Goal: Find specific page/section: Find specific page/section

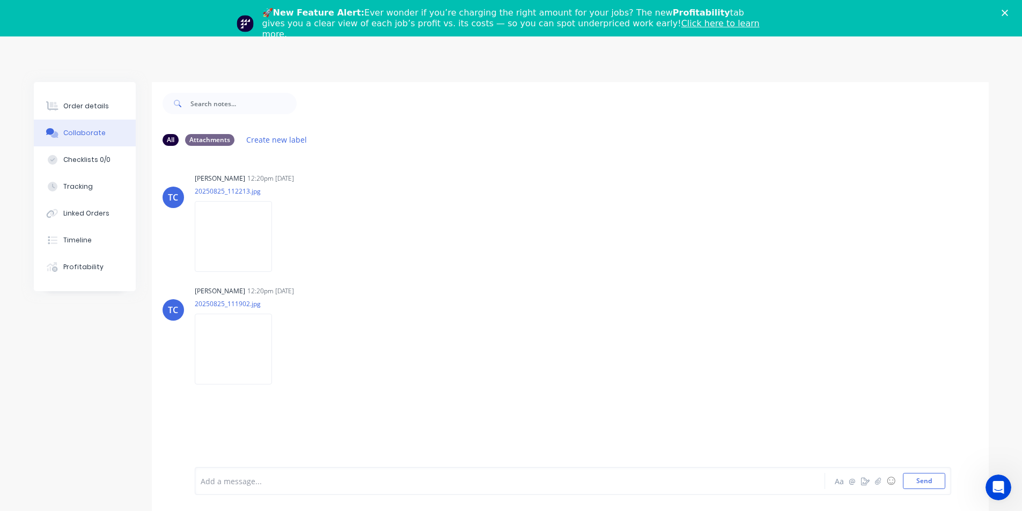
click at [1008, 13] on polygon "Close" at bounding box center [1005, 13] width 6 height 6
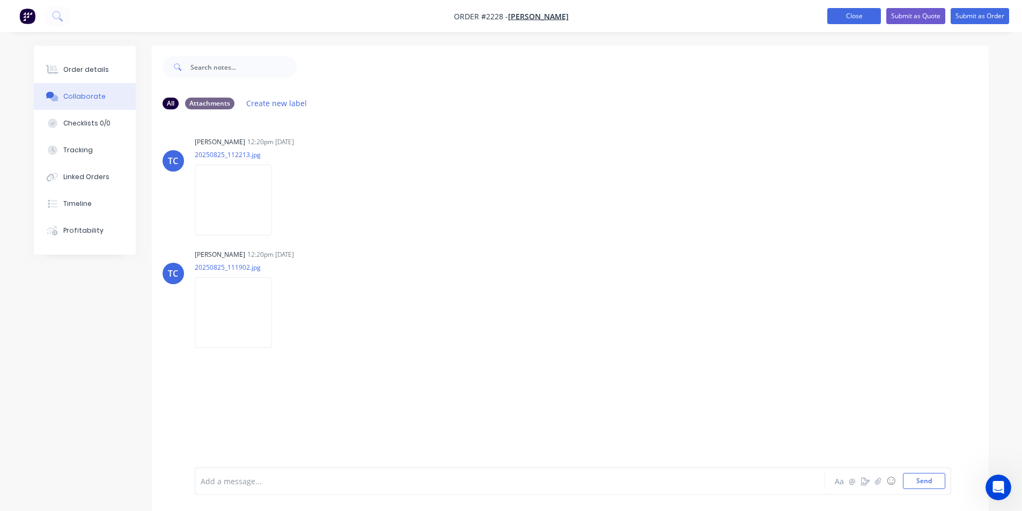
click at [866, 20] on button "Close" at bounding box center [854, 16] width 54 height 16
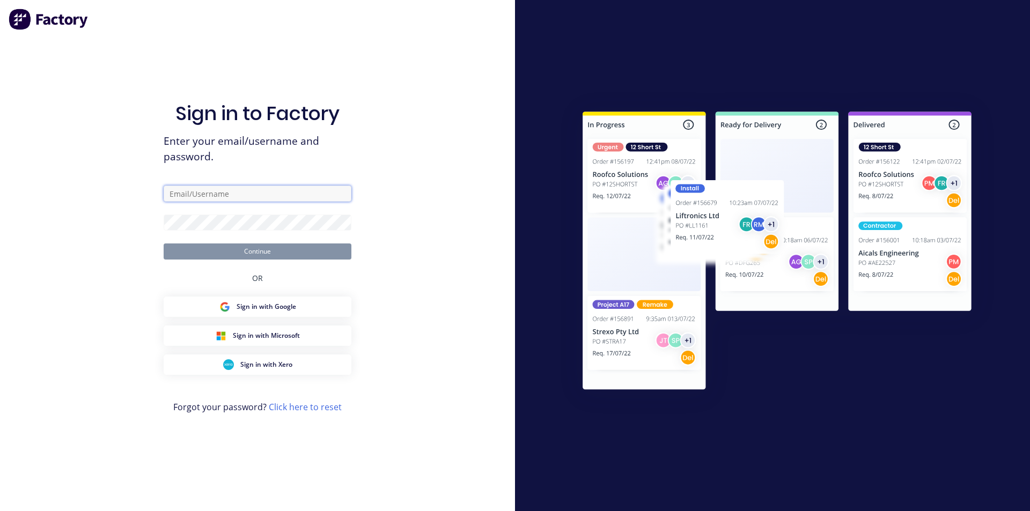
type input "marcus@suncoastsheetmetal.com.au"
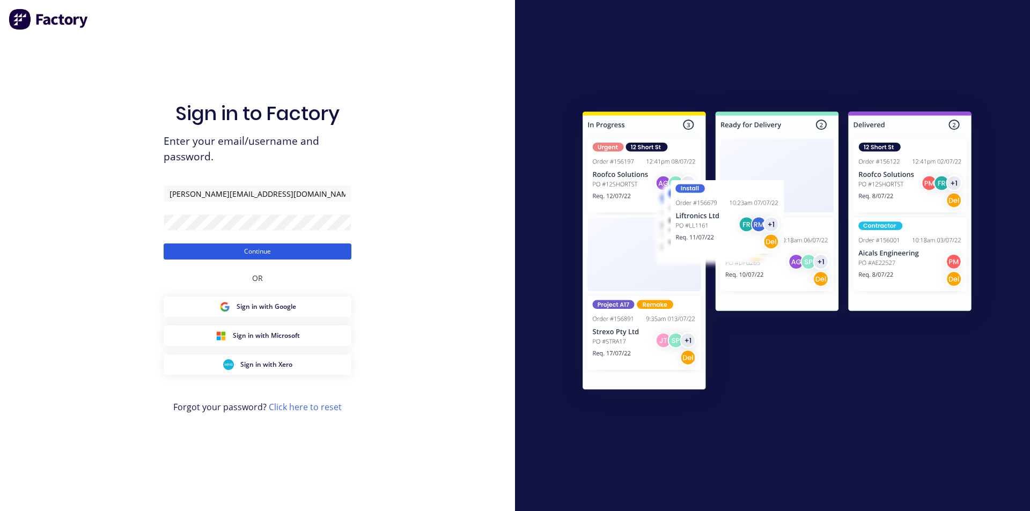
click at [259, 253] on button "Continue" at bounding box center [258, 252] width 188 height 16
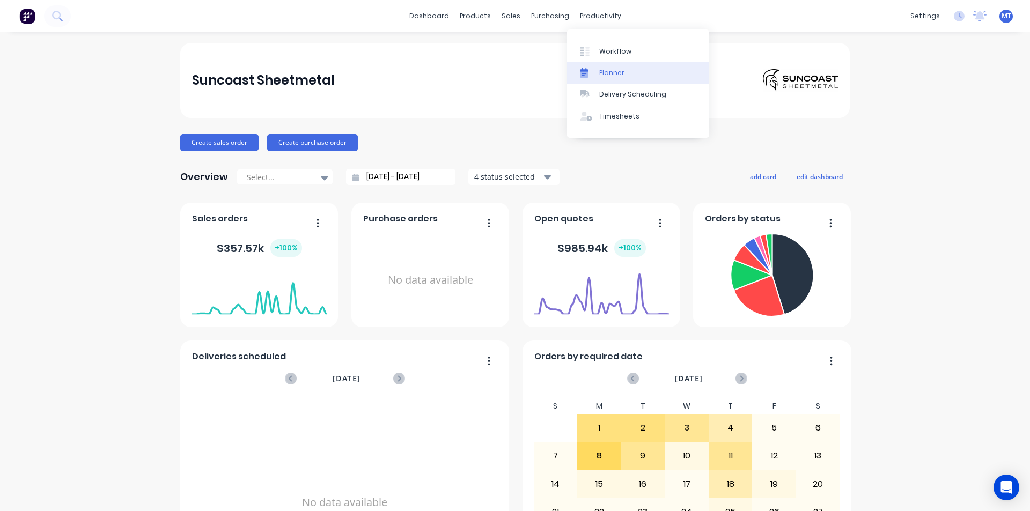
click at [608, 72] on div "Planner" at bounding box center [611, 73] width 25 height 10
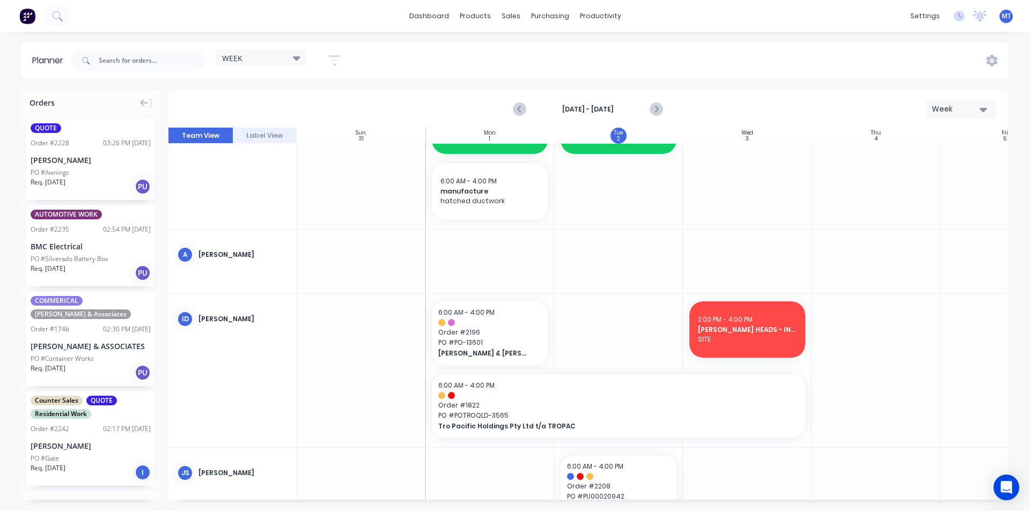
scroll to position [107, 1]
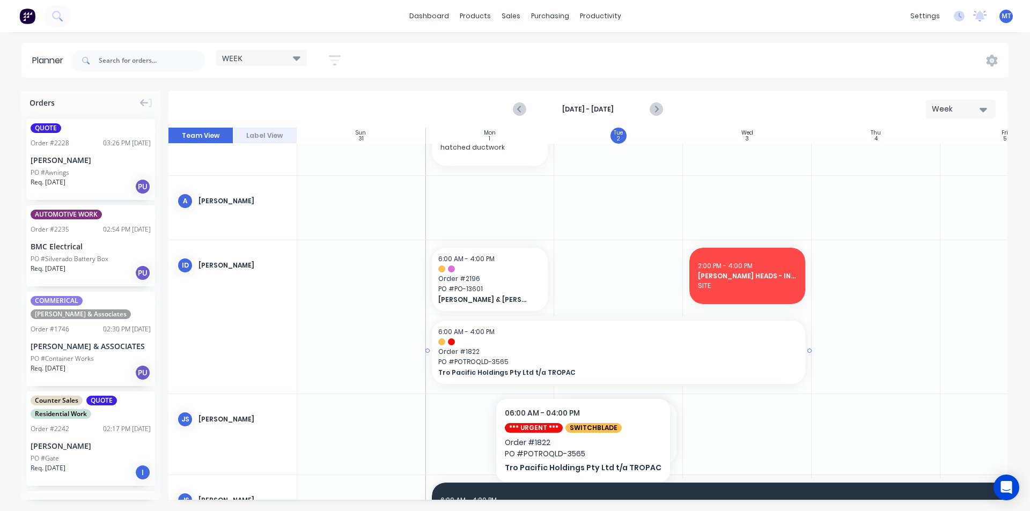
click at [576, 364] on span "PO # POTROQLD-3565" at bounding box center [618, 362] width 361 height 10
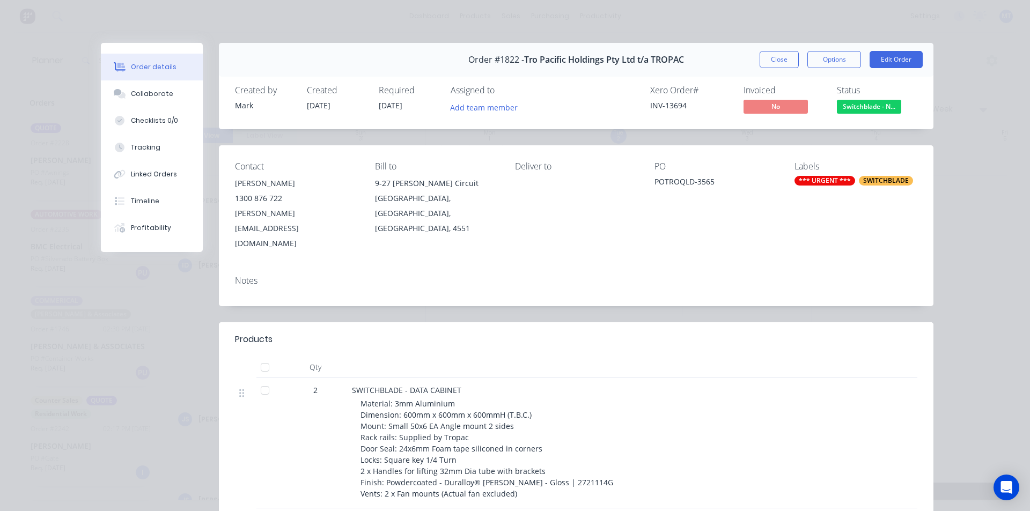
scroll to position [54, 0]
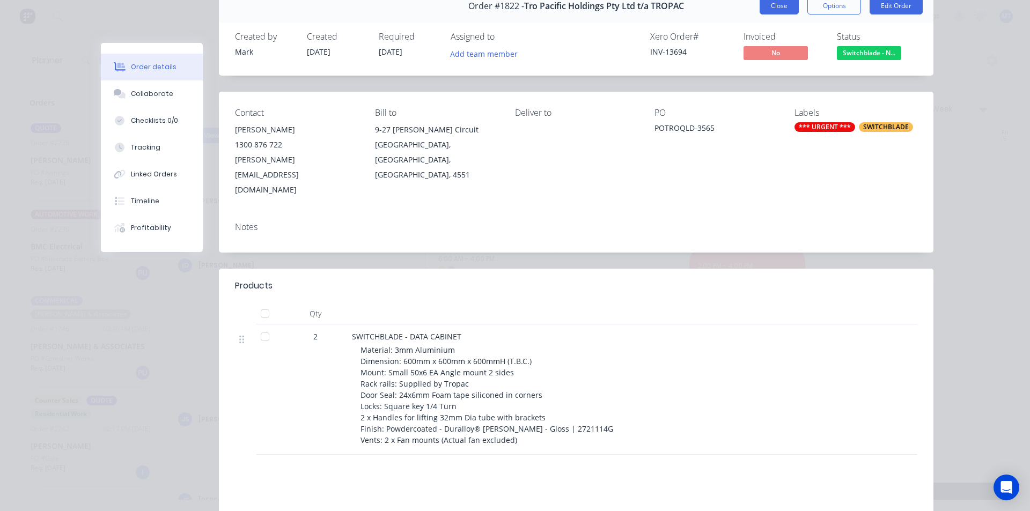
click at [780, 3] on button "Close" at bounding box center [779, 5] width 39 height 17
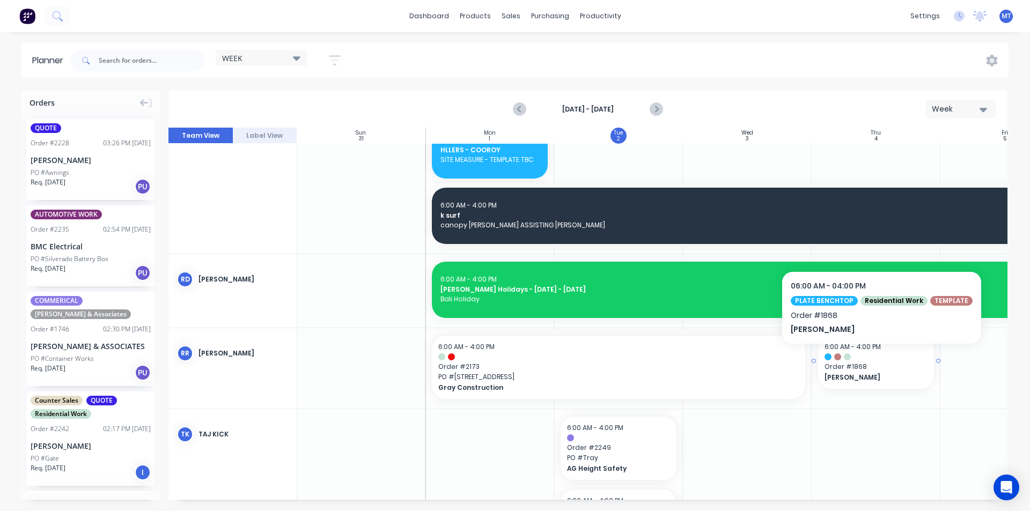
scroll to position [1019, 1]
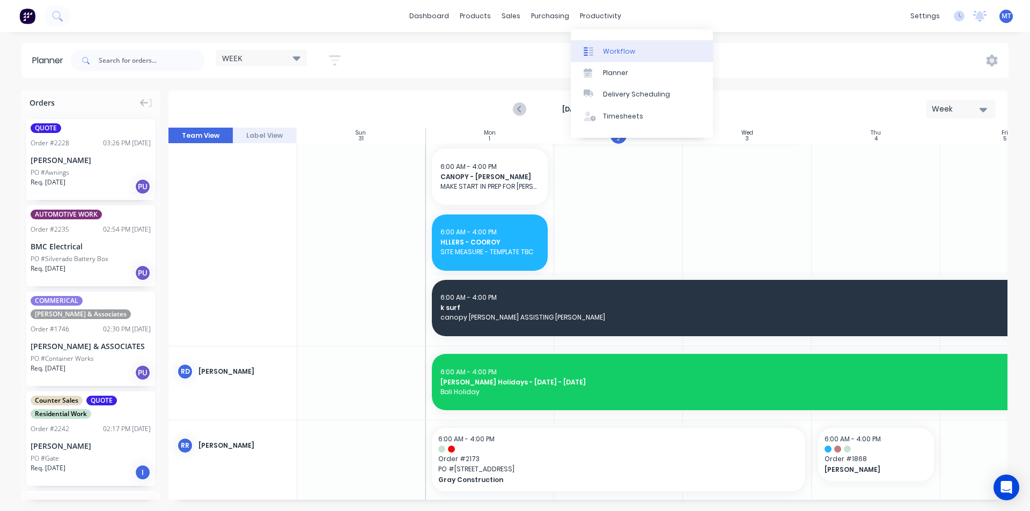
click at [613, 51] on div "Workflow" at bounding box center [619, 52] width 32 height 10
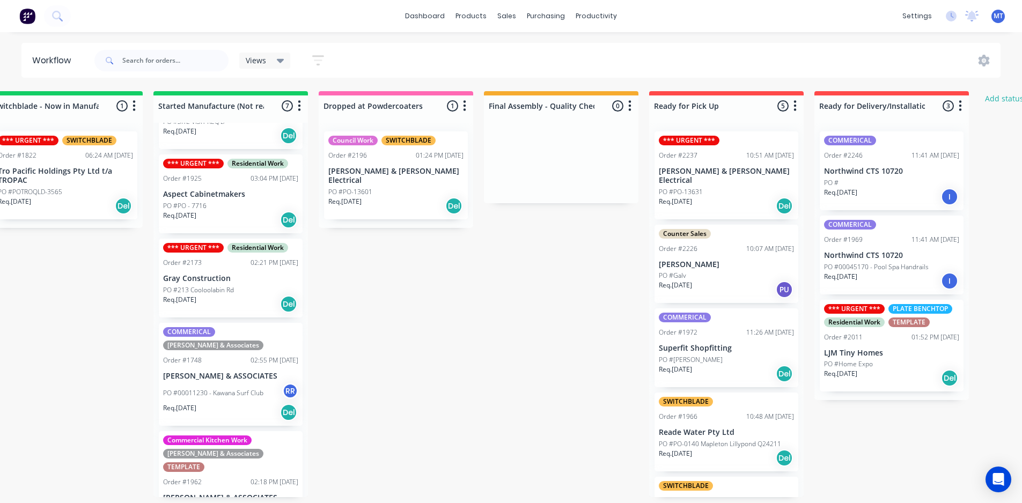
scroll to position [2, 535]
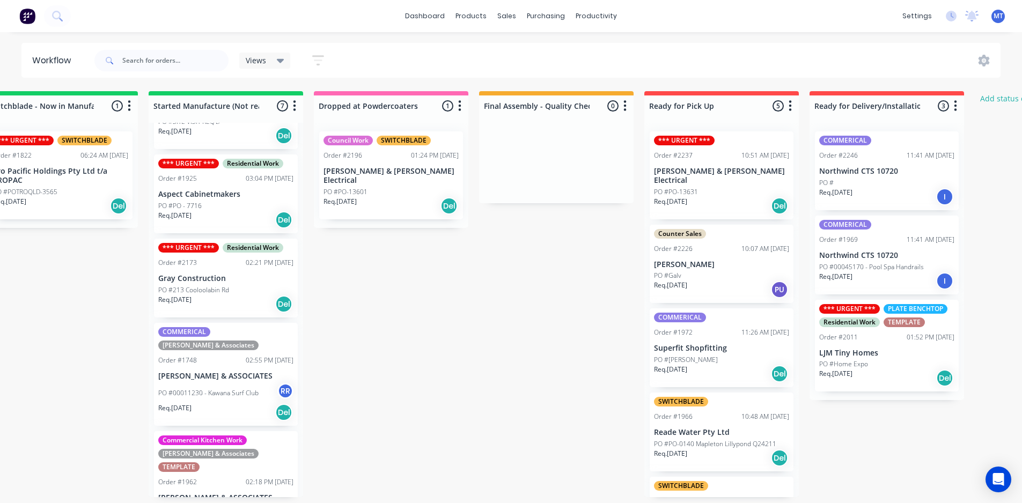
click at [717, 260] on p "Adrian Day" at bounding box center [721, 264] width 135 height 9
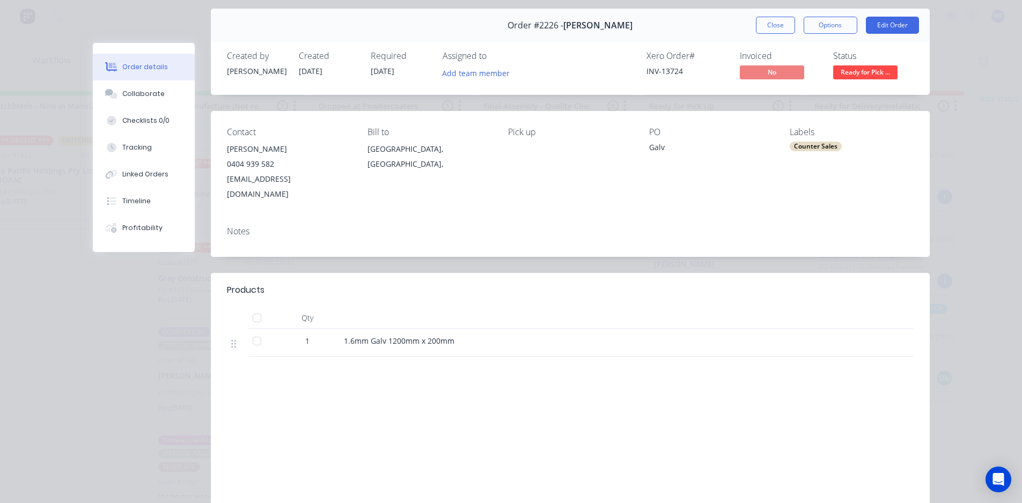
scroll to position [54, 0]
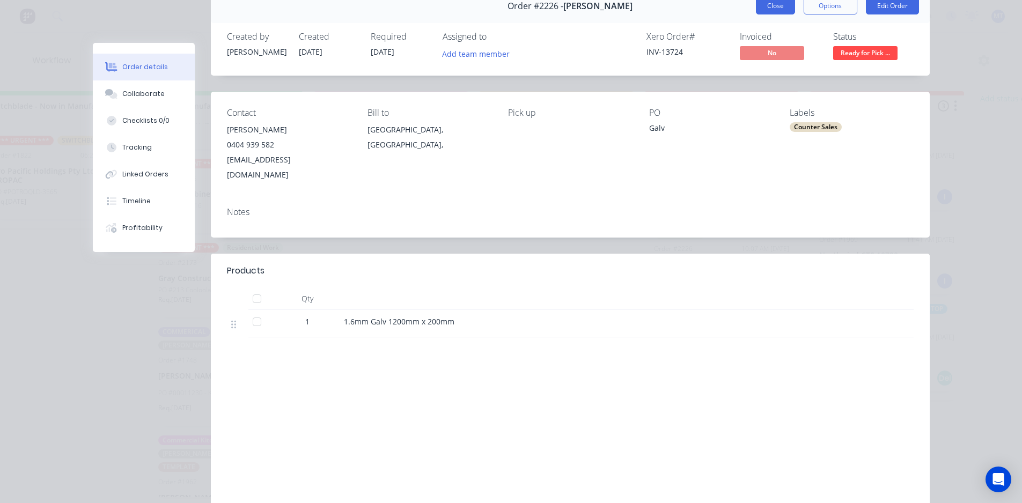
click at [770, 8] on button "Close" at bounding box center [775, 5] width 39 height 17
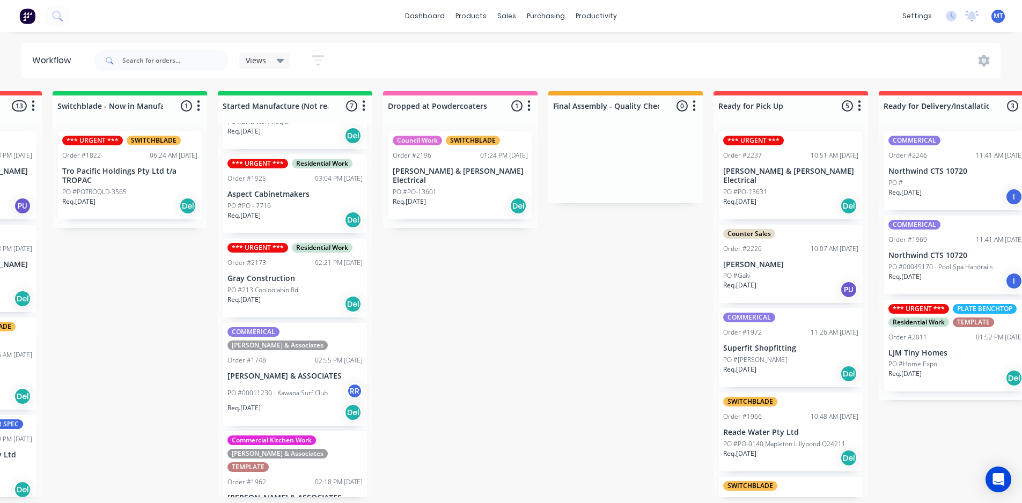
scroll to position [2, 388]
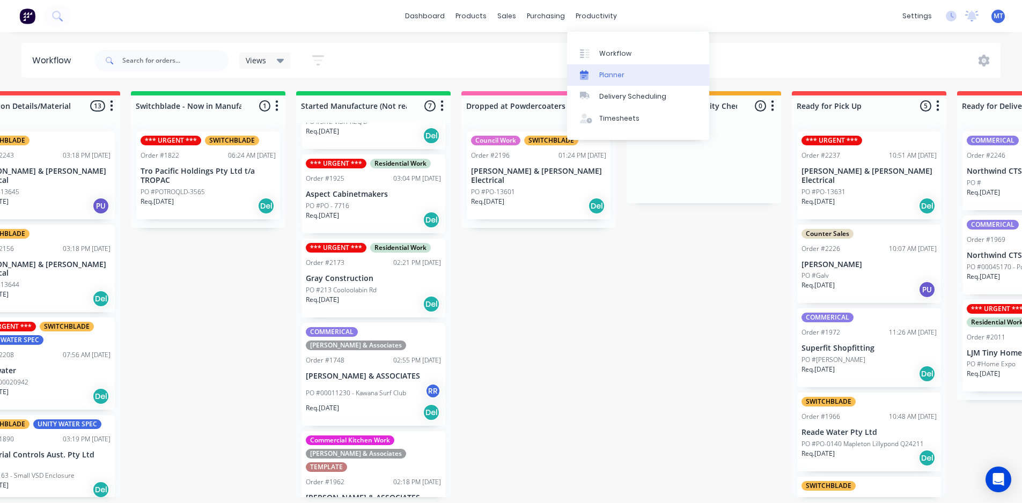
click at [618, 73] on div "Planner" at bounding box center [611, 75] width 25 height 10
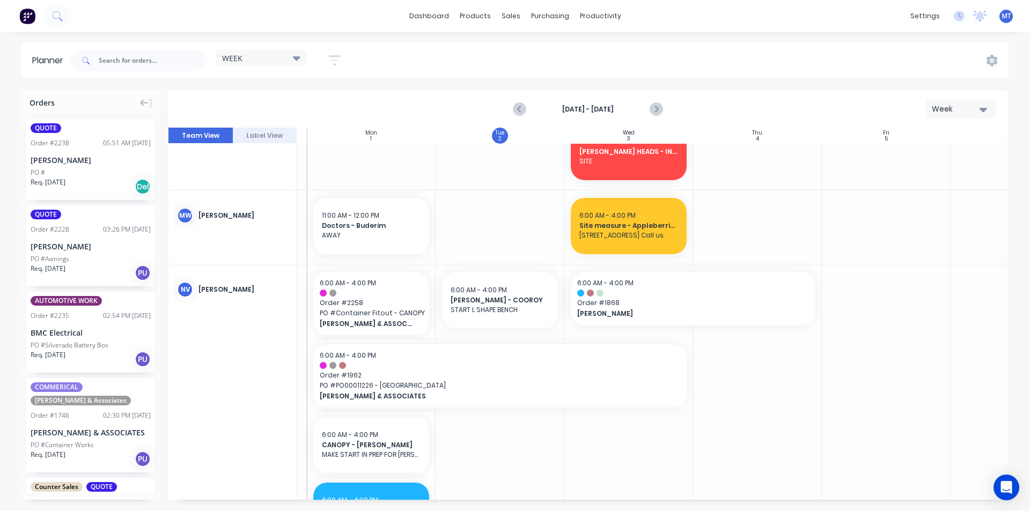
scroll to position [751, 120]
click at [658, 111] on icon "Next page" at bounding box center [655, 109] width 13 height 13
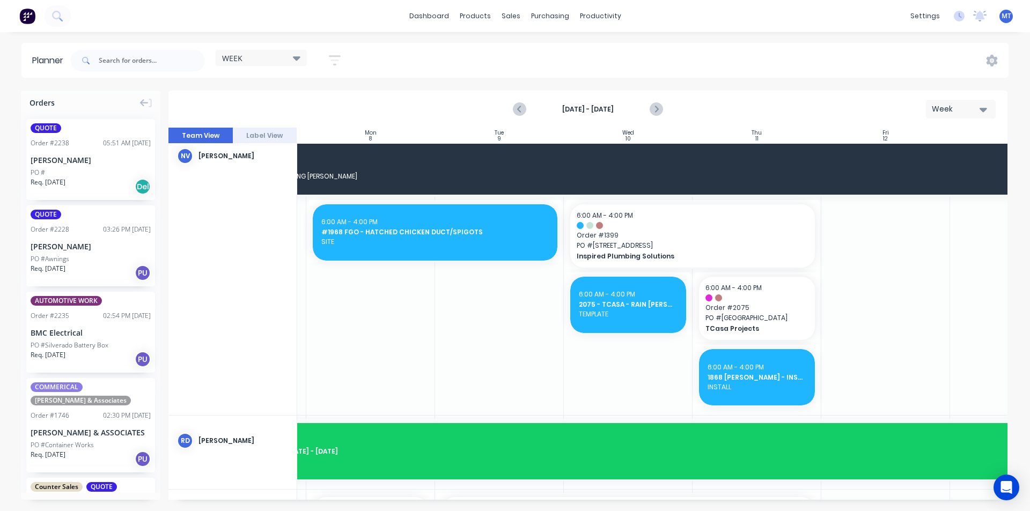
scroll to position [1097, 120]
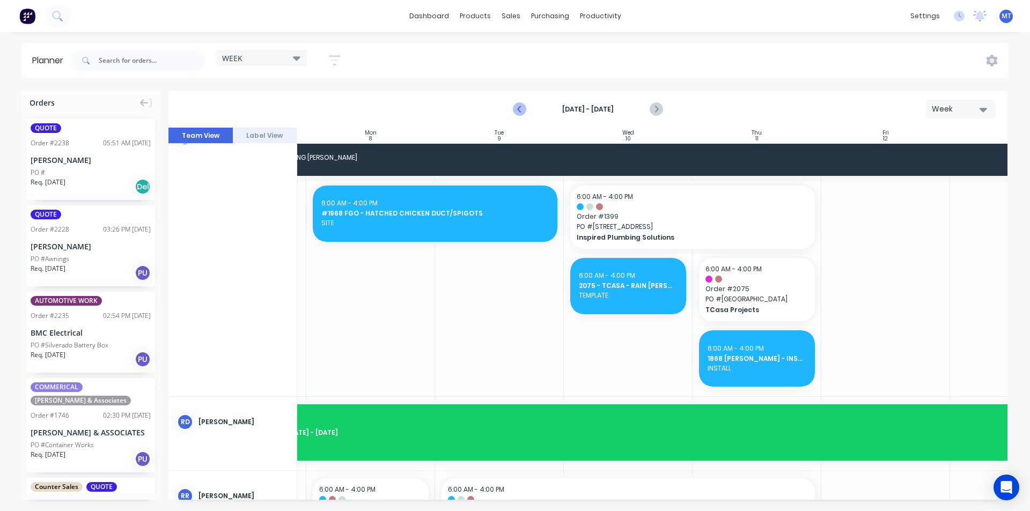
click at [518, 111] on icon "Previous page" at bounding box center [519, 109] width 13 height 13
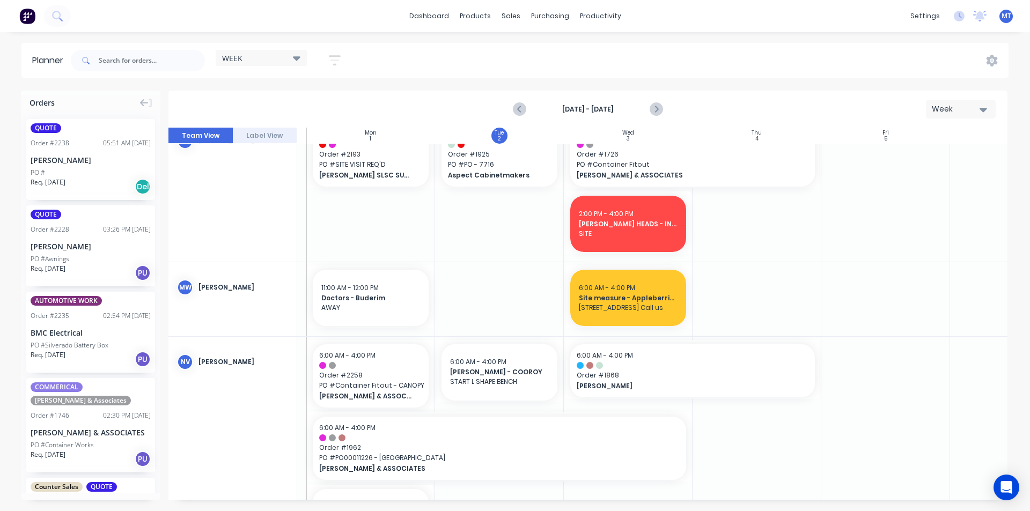
scroll to position [1034, 120]
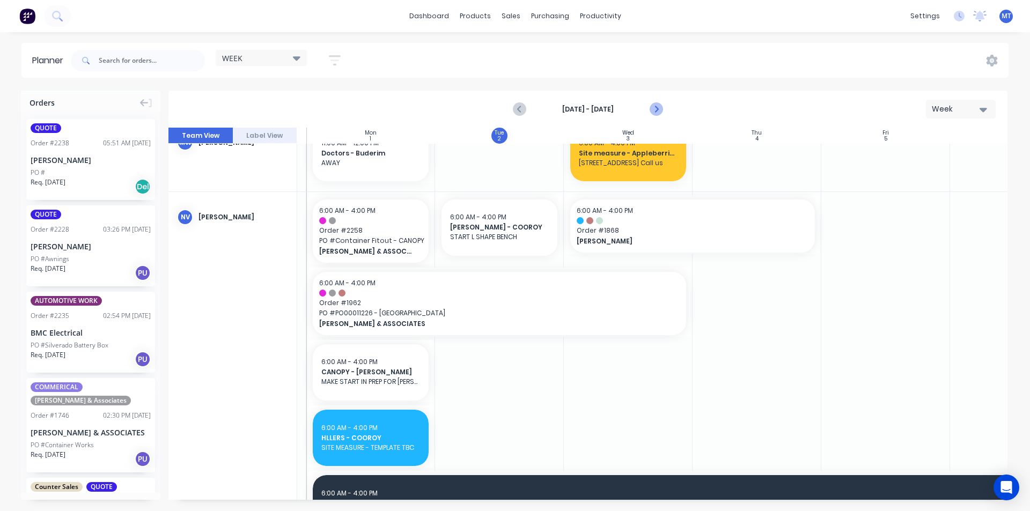
click at [661, 109] on icon "Next page" at bounding box center [655, 109] width 13 height 13
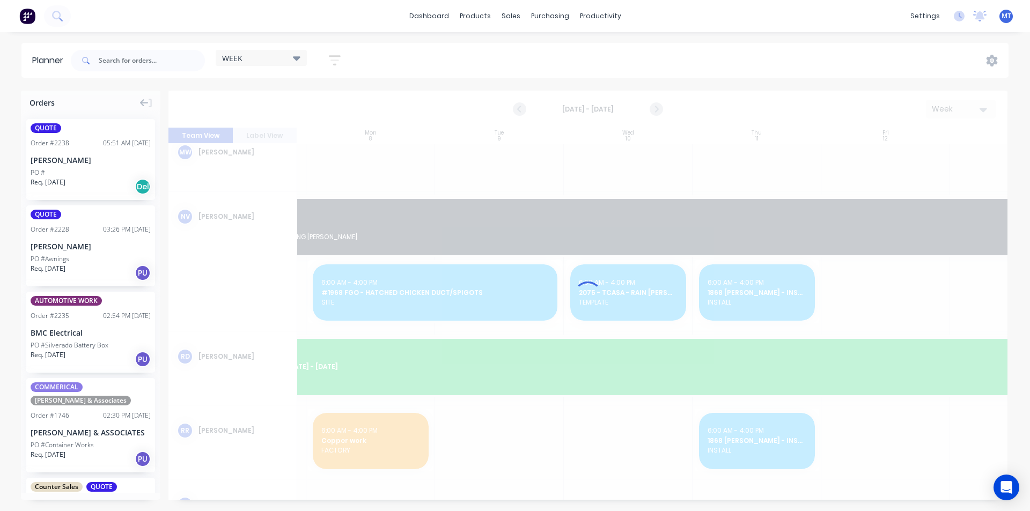
scroll to position [1018, 120]
